Goal: Task Accomplishment & Management: Complete application form

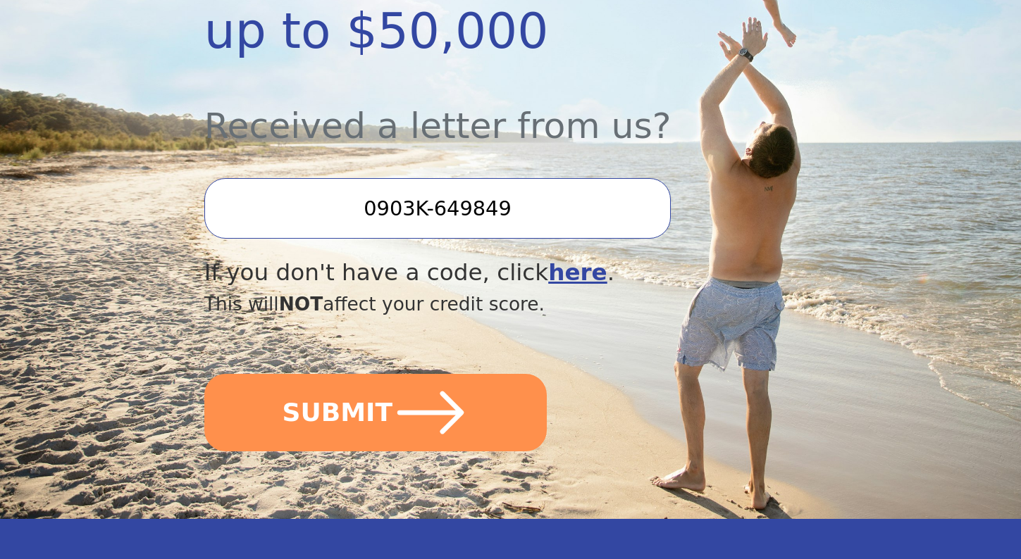
scroll to position [457, 0]
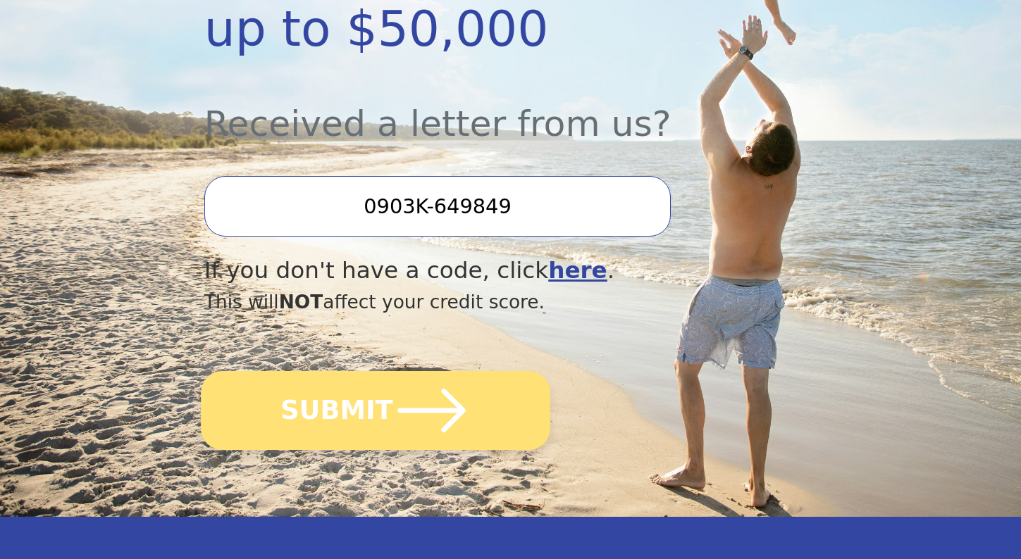
click at [444, 389] on icon "submit" at bounding box center [431, 411] width 68 height 44
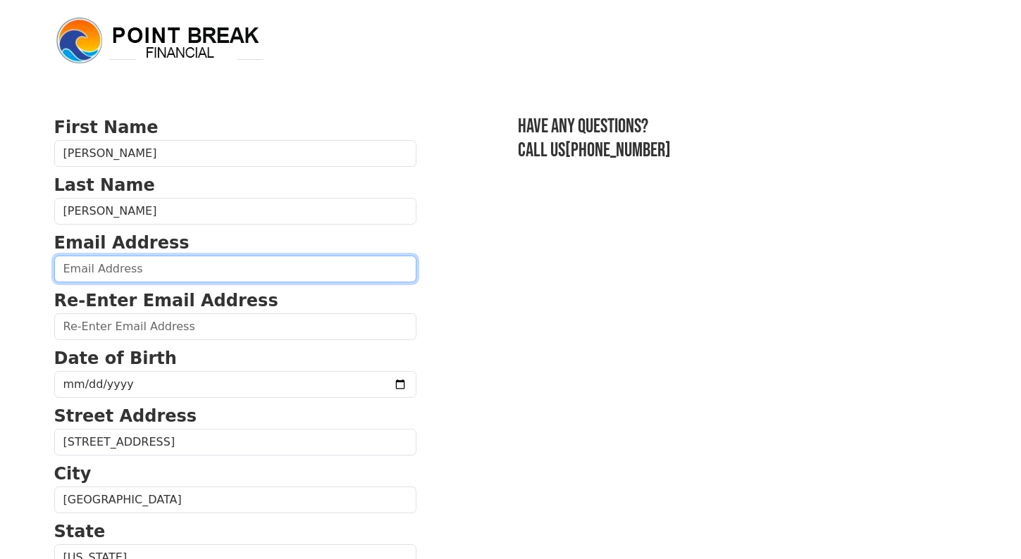
click at [247, 275] on input "email" at bounding box center [235, 269] width 362 height 27
type input "travisabbott78@gmail.com"
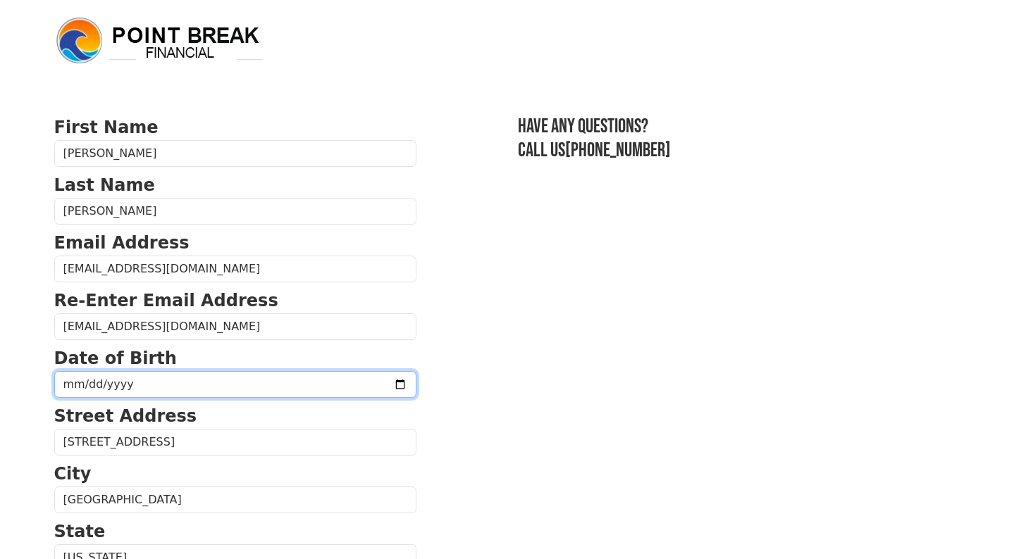
click at [182, 385] on input "date" at bounding box center [235, 384] width 362 height 27
type input "1980-09-29"
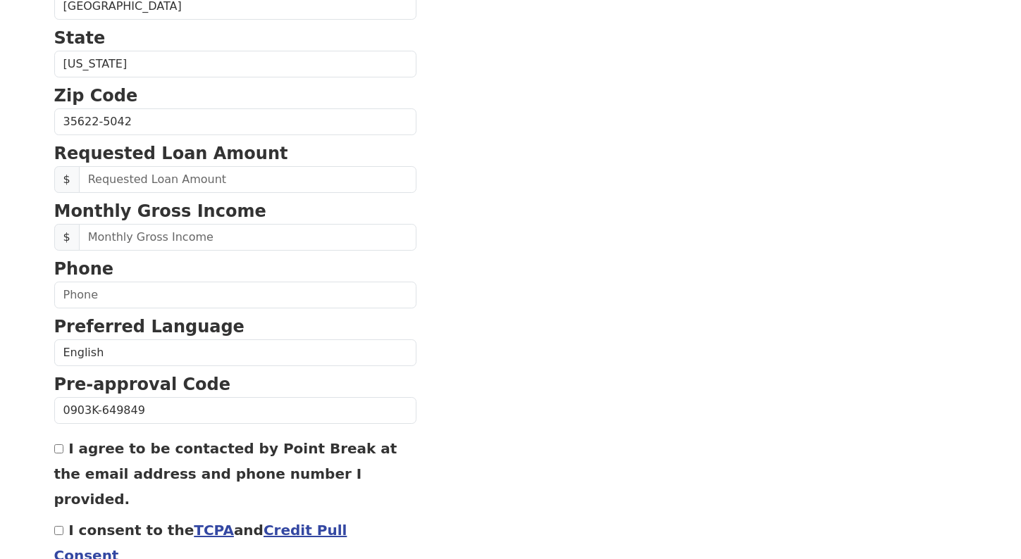
scroll to position [495, 0]
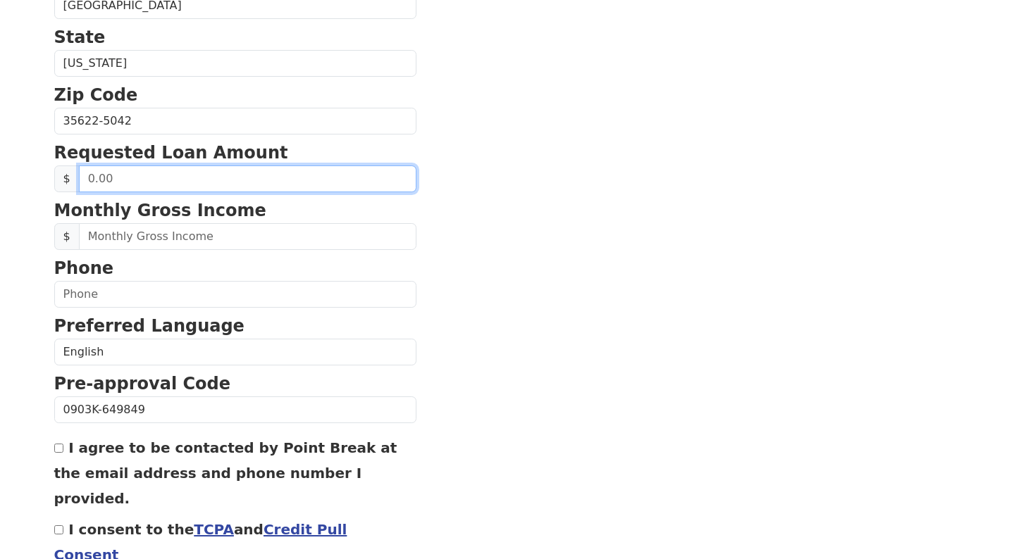
click at [228, 177] on input "text" at bounding box center [247, 179] width 337 height 27
type input "50,000.00"
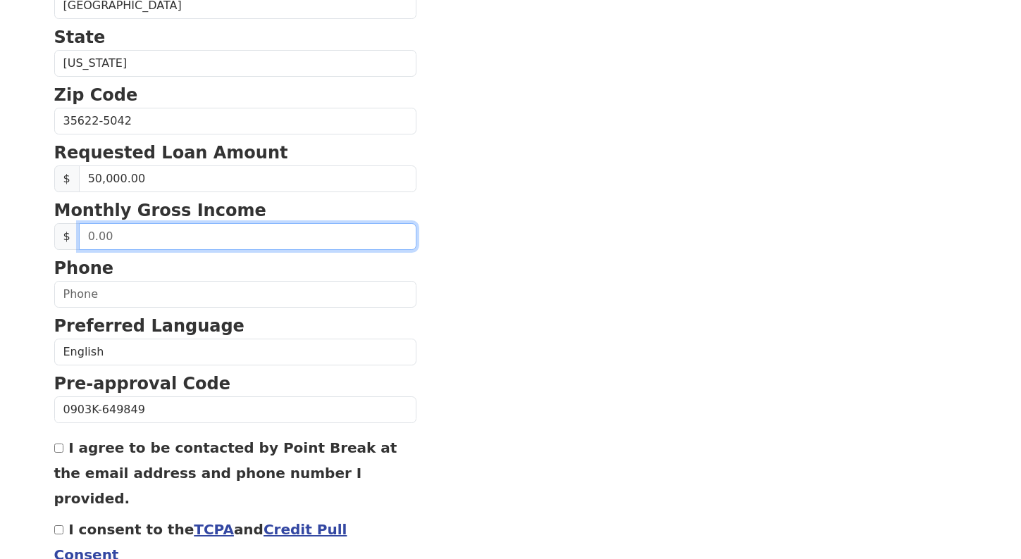
click at [193, 238] on input "text" at bounding box center [247, 236] width 337 height 27
type input "7,000.00"
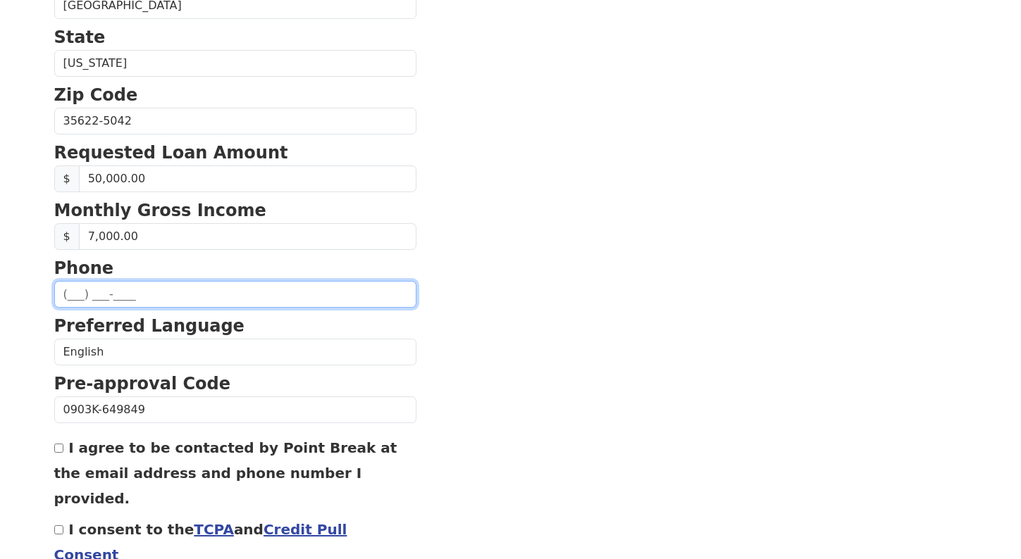
click at [80, 294] on input "text" at bounding box center [235, 294] width 362 height 27
type input "(919) 631-3442"
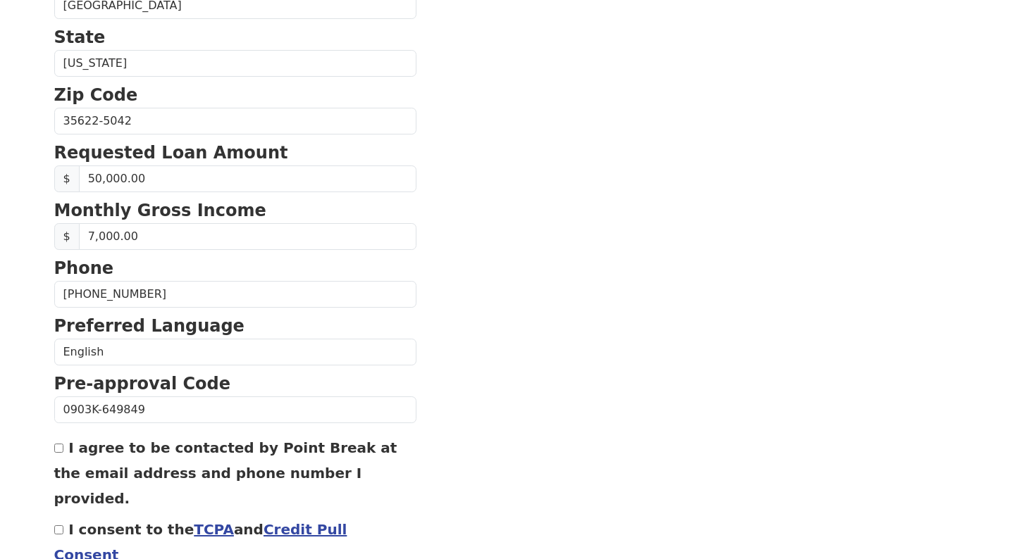
click at [59, 449] on input "I agree to be contacted by Point Break at the email address and phone number I …" at bounding box center [58, 448] width 9 height 9
checkbox input "true"
click at [60, 526] on input "I consent to the TCPA and Credit Pull Consent" at bounding box center [58, 530] width 9 height 9
checkbox input "true"
drag, startPoint x: 33, startPoint y: 526, endPoint x: 32, endPoint y: 489, distance: 37.4
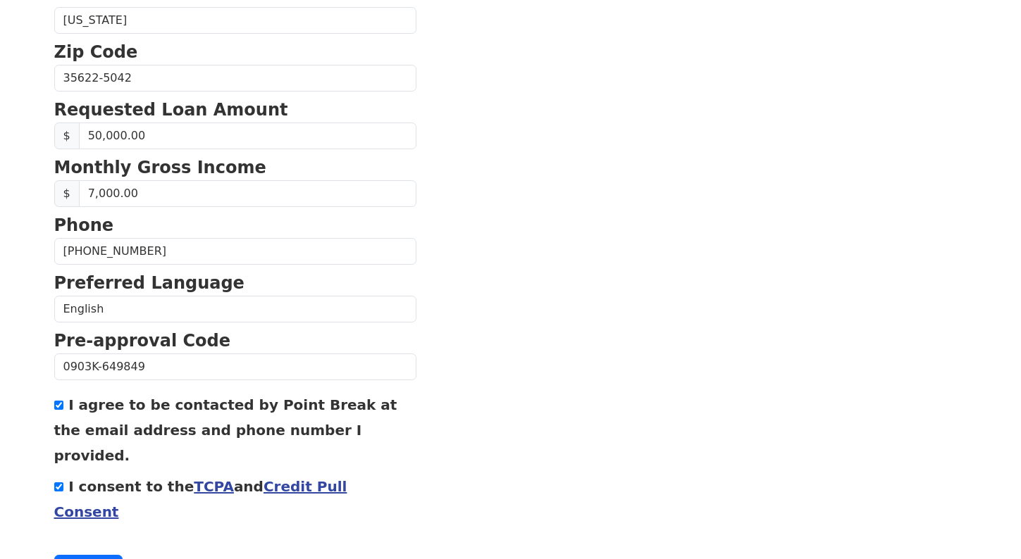
scroll to position [562, 0]
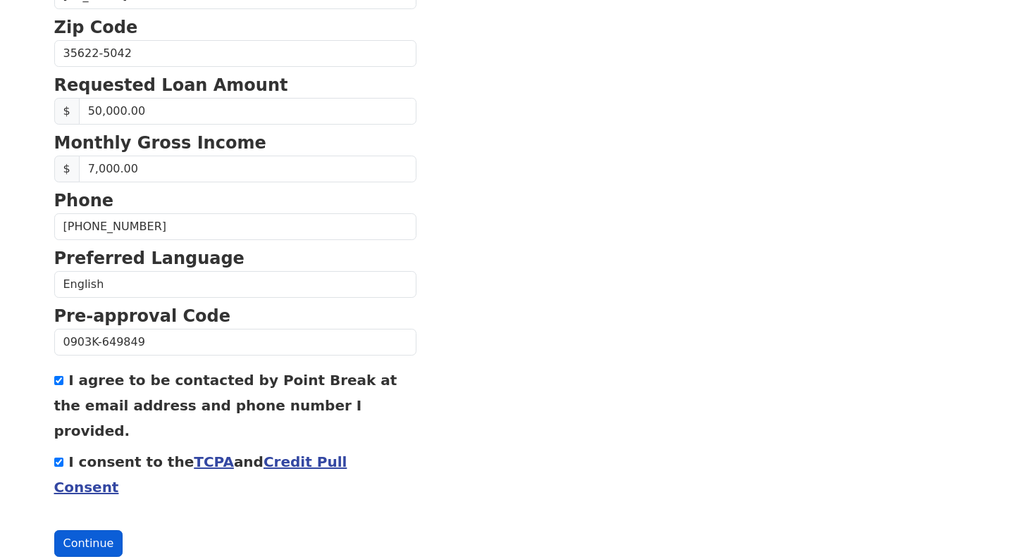
click at [92, 531] on button "Continue" at bounding box center [88, 544] width 69 height 27
